Goal: Transaction & Acquisition: Purchase product/service

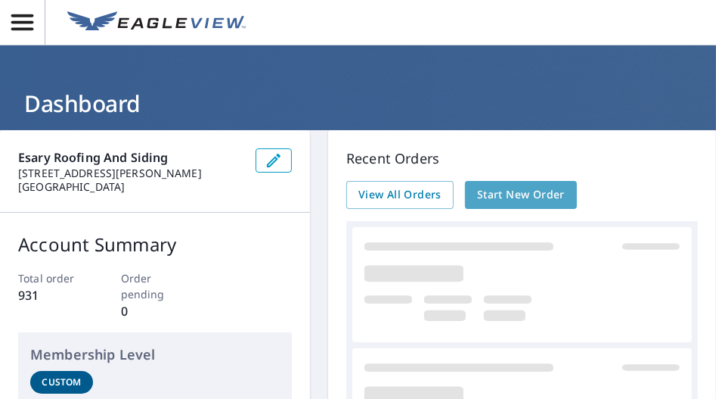
click at [507, 190] on span "Start New Order" at bounding box center [521, 194] width 88 height 19
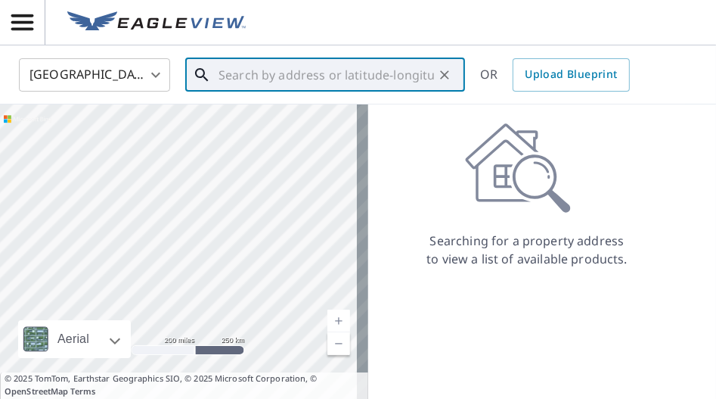
click at [357, 74] on input "text" at bounding box center [327, 75] width 216 height 42
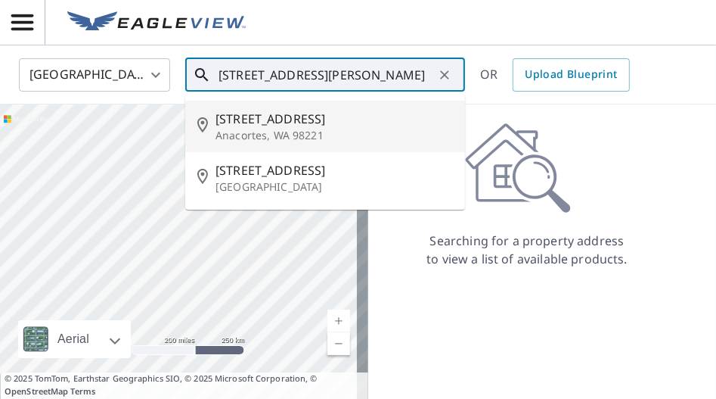
click at [356, 134] on p "Anacortes, WA 98221" at bounding box center [334, 135] width 237 height 15
type input "[STREET_ADDRESS]"
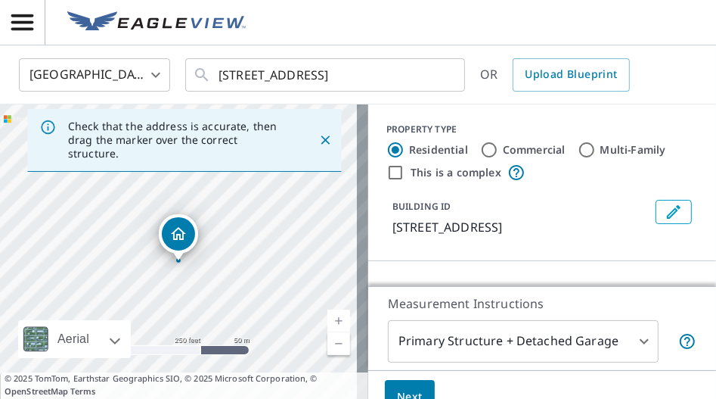
click at [333, 319] on link "Current Level 17, Zoom In" at bounding box center [338, 320] width 23 height 23
click at [333, 319] on link "Current Level 18, Zoom In" at bounding box center [338, 320] width 23 height 23
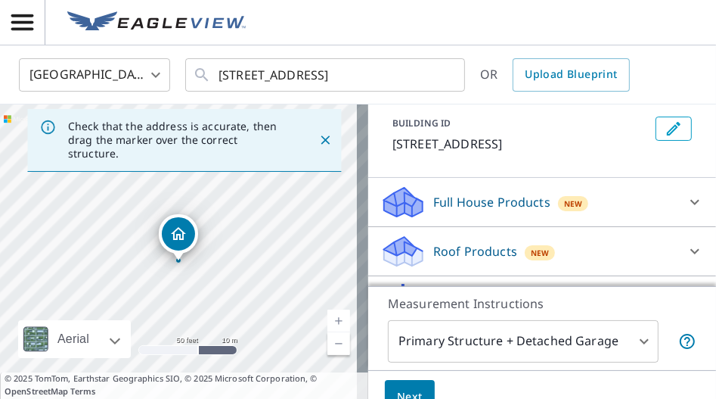
scroll to position [89, 0]
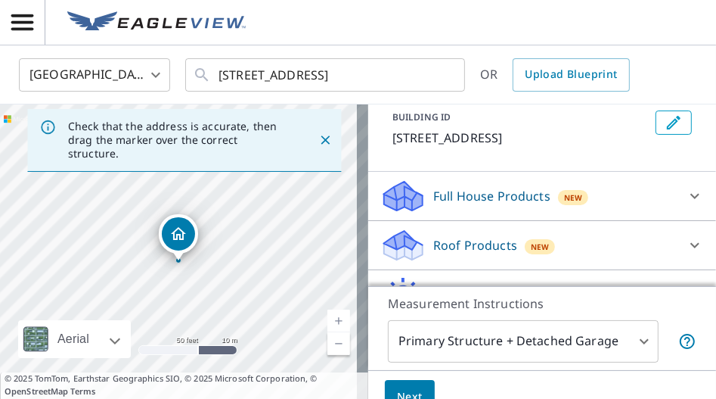
click at [461, 242] on p "Roof Products" at bounding box center [475, 245] width 84 height 18
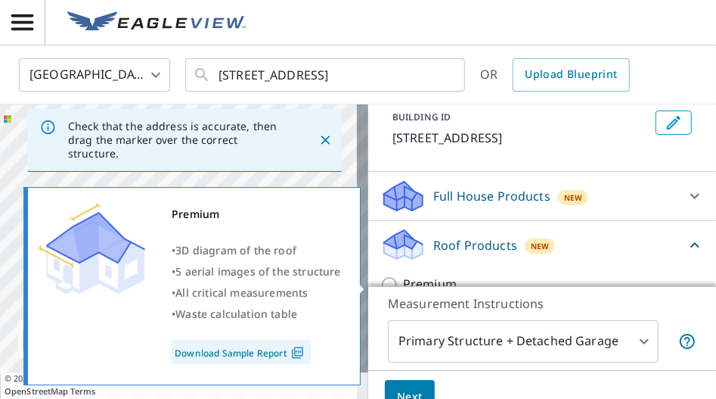
click at [380, 277] on input "Premium" at bounding box center [391, 284] width 23 height 18
checkbox input "true"
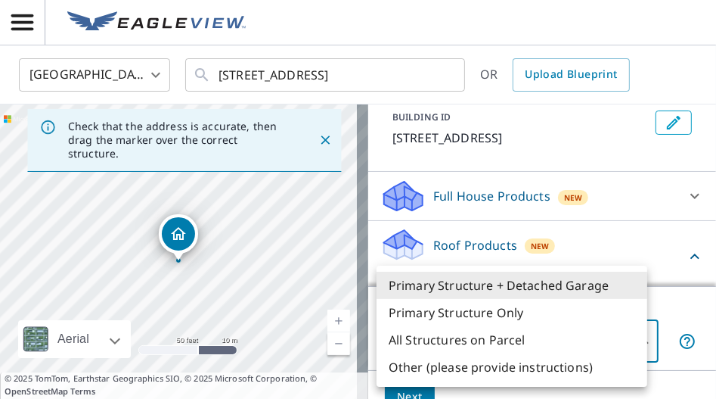
click at [633, 334] on body "DE DE [GEOGRAPHIC_DATA] US ​ [STREET_ADDRESS] ​ OR Upload Blueprint Check that …" at bounding box center [358, 199] width 716 height 399
click at [535, 306] on li "Primary Structure Only" at bounding box center [512, 312] width 271 height 27
type input "2"
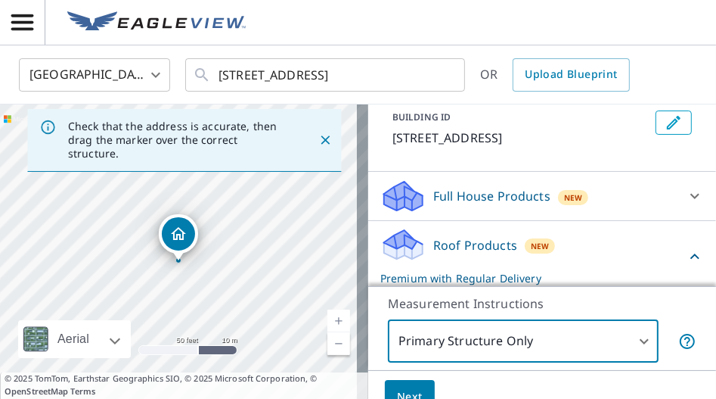
click at [399, 388] on span "Next" at bounding box center [410, 396] width 26 height 19
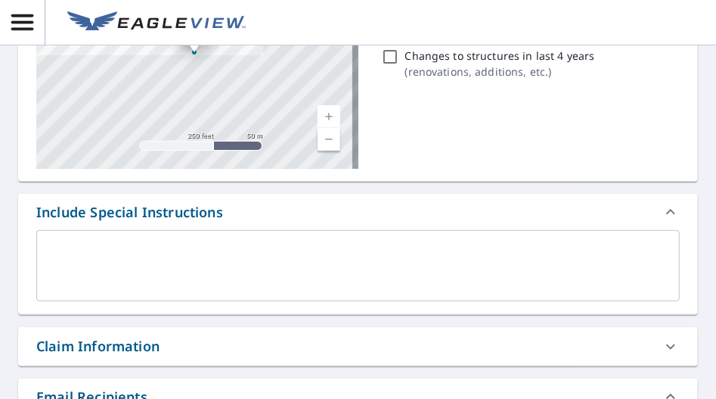
scroll to position [275, 0]
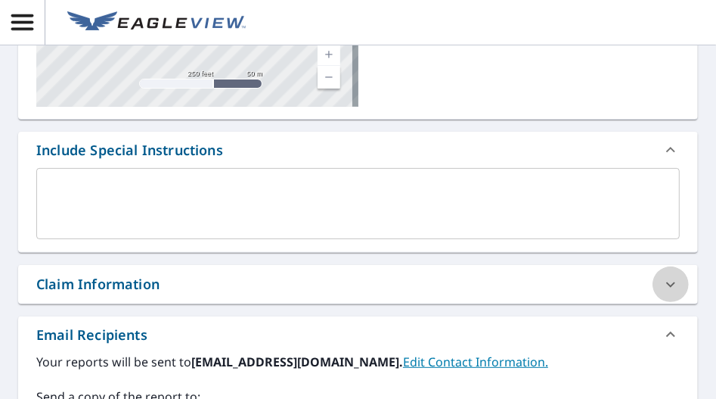
click at [653, 278] on div at bounding box center [671, 284] width 36 height 36
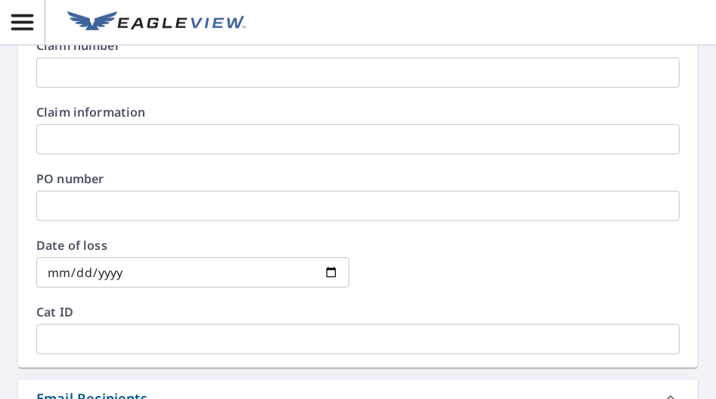
scroll to position [559, 0]
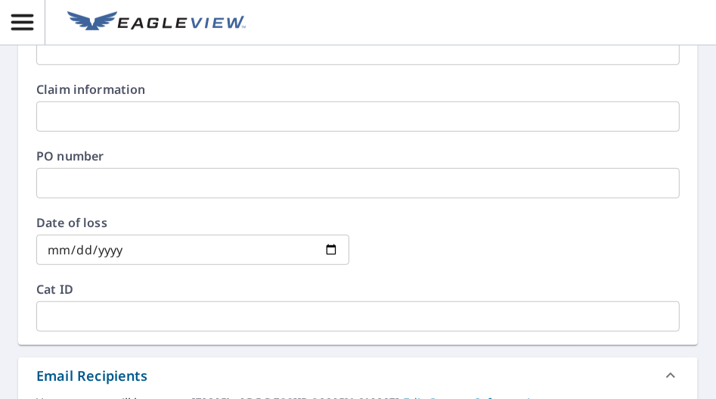
click at [166, 98] on div "Claim information ​" at bounding box center [358, 107] width 644 height 48
click at [167, 110] on input "text" at bounding box center [358, 116] width 644 height 30
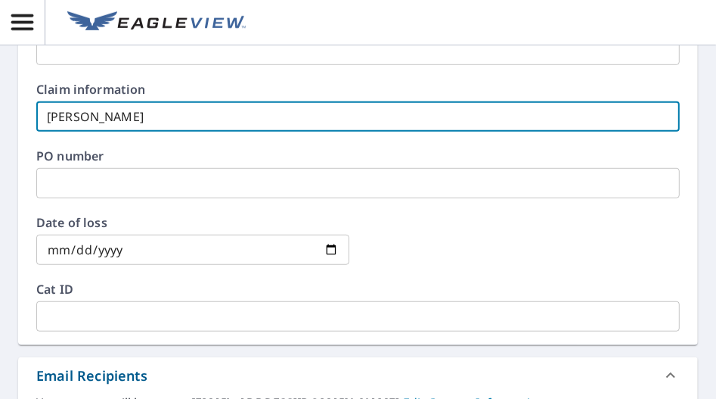
type input "[PERSON_NAME]"
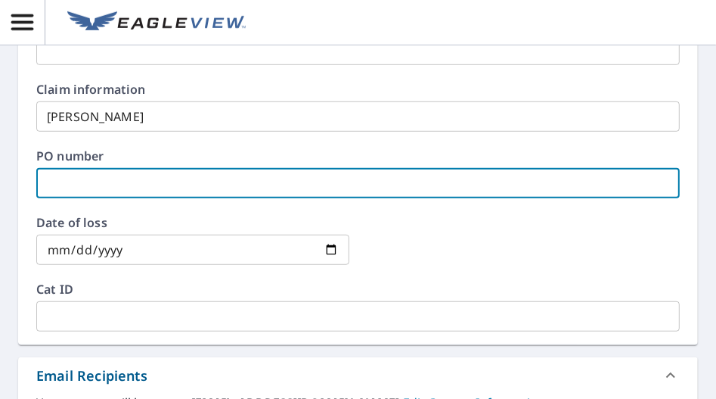
paste input "[PERSON_NAME]"
type input "[PERSON_NAME]"
click at [78, 309] on input "text" at bounding box center [358, 316] width 644 height 30
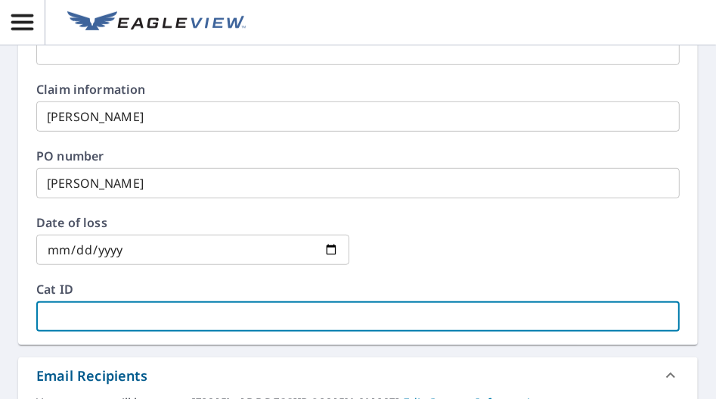
click at [78, 309] on input "text" at bounding box center [358, 316] width 644 height 30
paste input "[PERSON_NAME]"
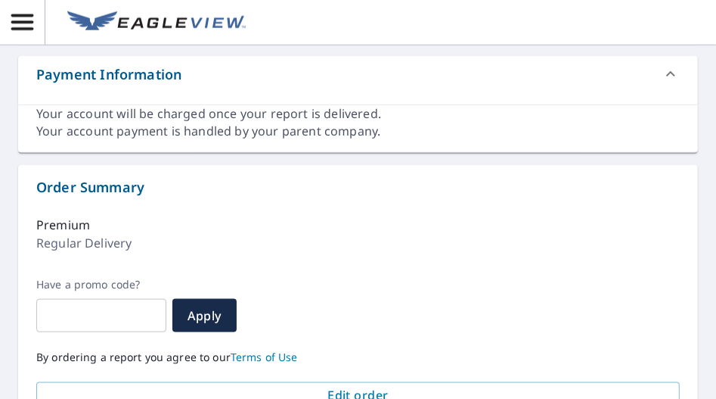
scroll to position [1192, 0]
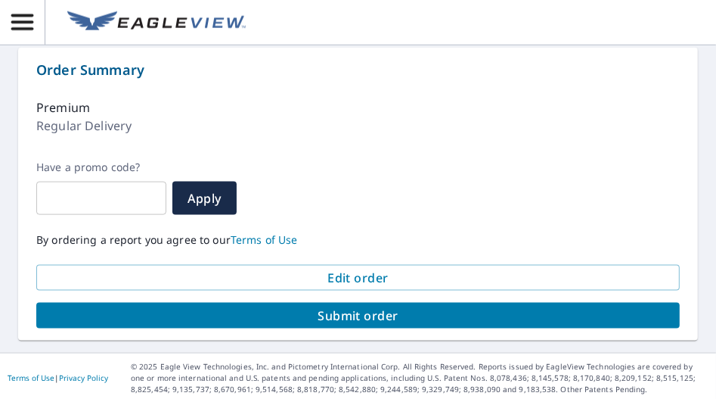
type input "[PERSON_NAME]"
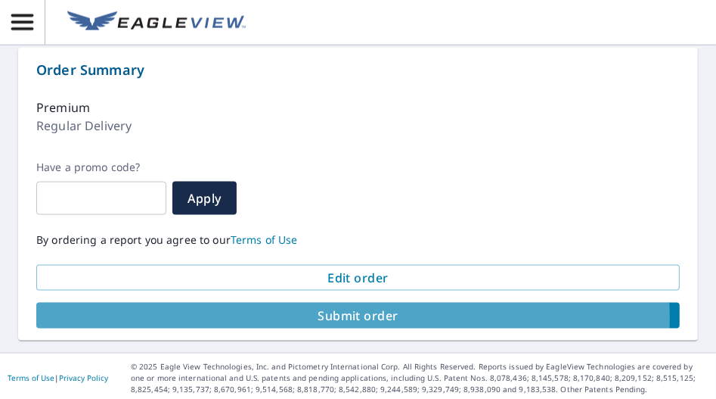
click at [352, 315] on span "Submit order" at bounding box center [357, 315] width 619 height 17
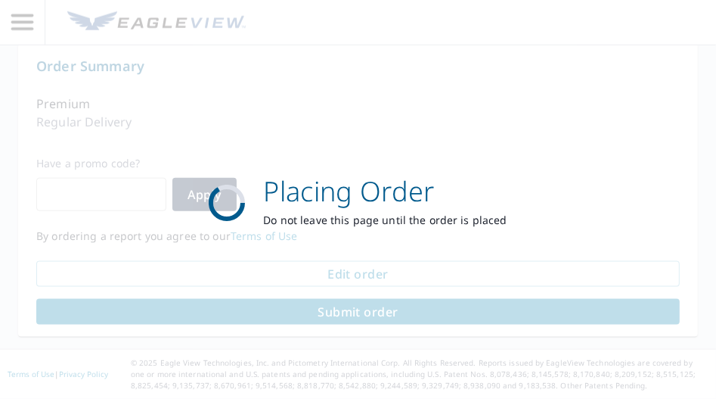
scroll to position [1080, 0]
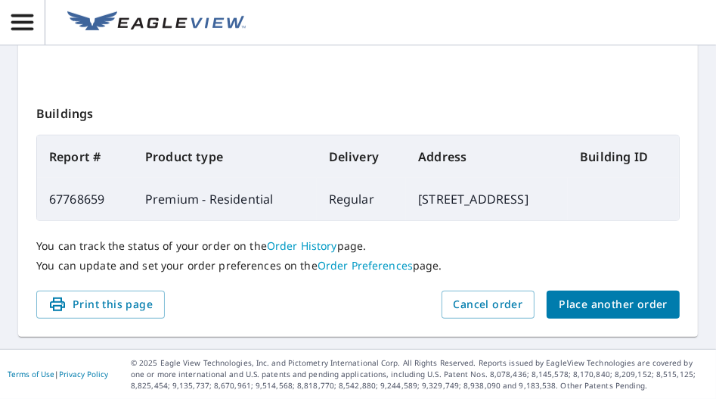
scroll to position [491, 0]
